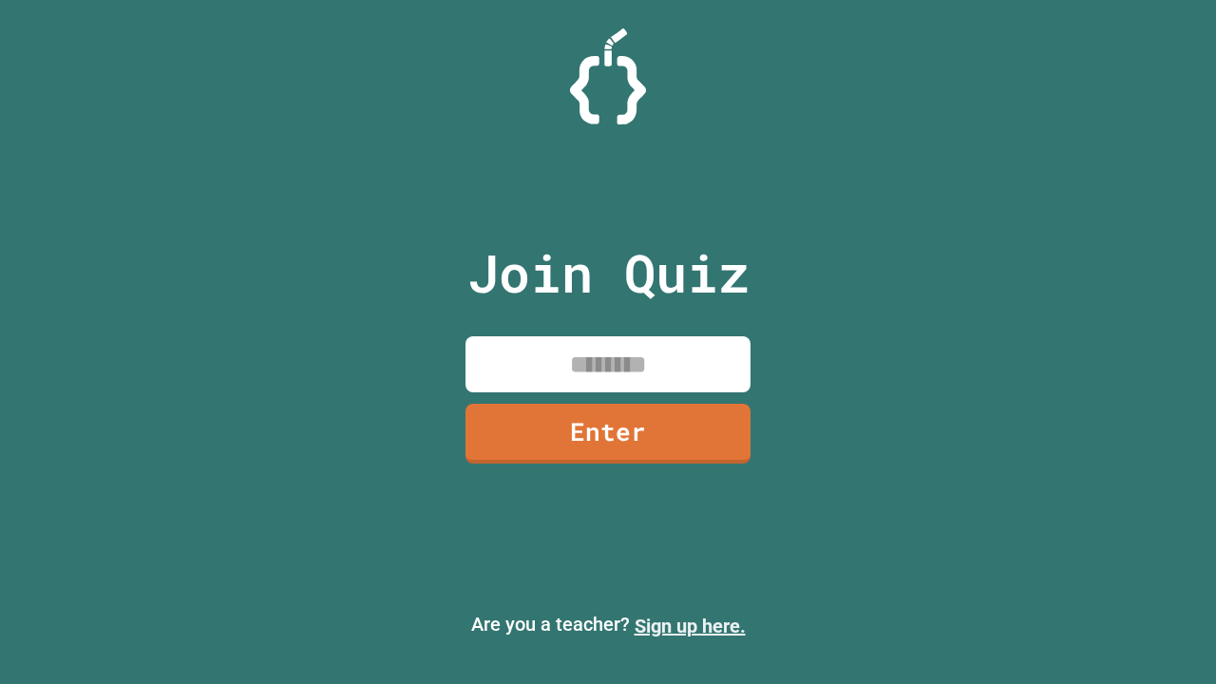
click at [690, 626] on link "Sign up here." at bounding box center [689, 625] width 111 height 23
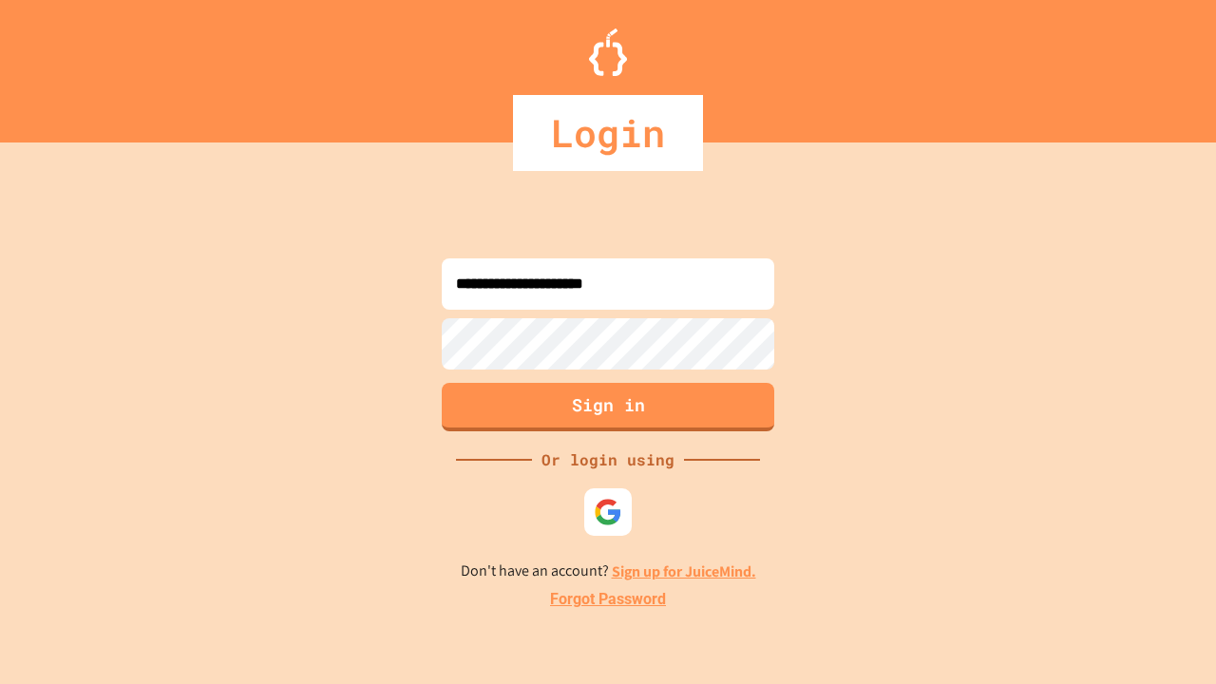
type input "**********"
